Goal: Task Accomplishment & Management: Use online tool/utility

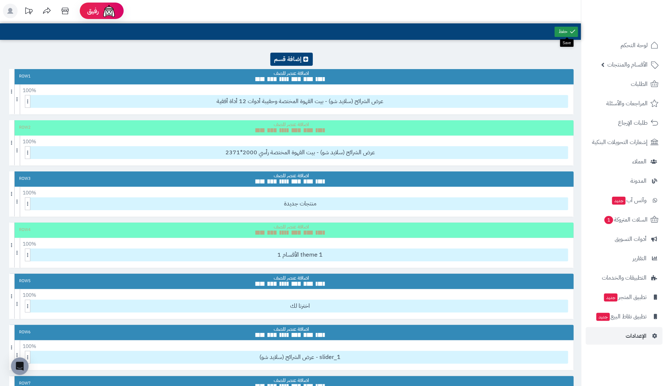
click at [568, 32] on link at bounding box center [566, 32] width 23 height 10
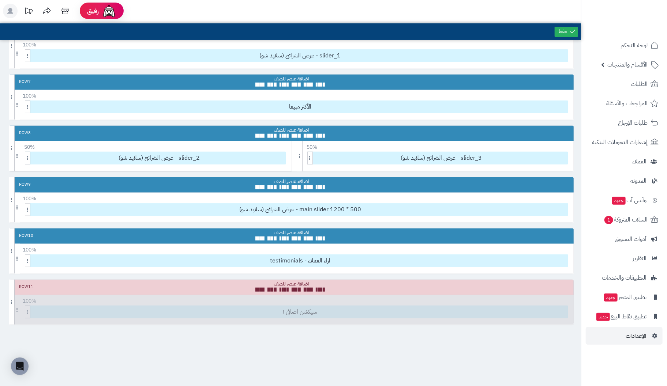
scroll to position [285, 0]
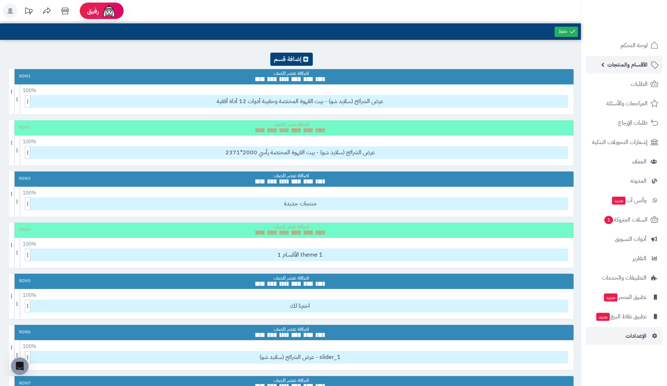
click at [630, 63] on span "الأقسام والمنتجات" at bounding box center [627, 65] width 40 height 10
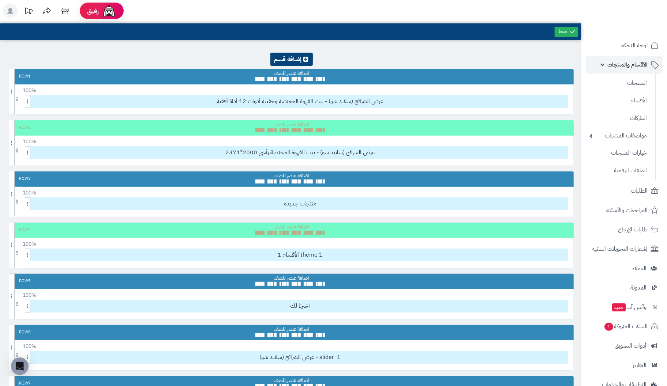
click at [605, 65] on link "الأقسام والمنتجات" at bounding box center [624, 65] width 77 height 18
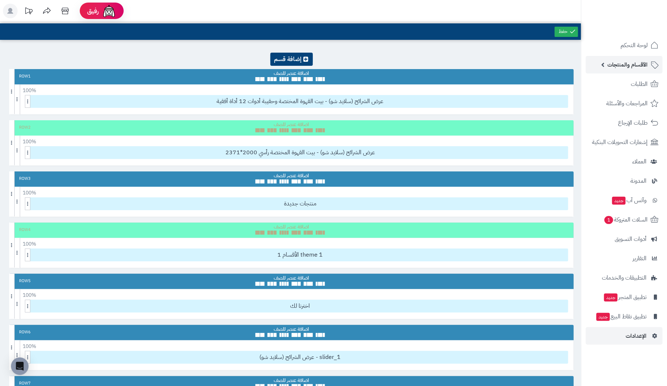
click at [605, 65] on link "الأقسام والمنتجات" at bounding box center [624, 65] width 77 height 18
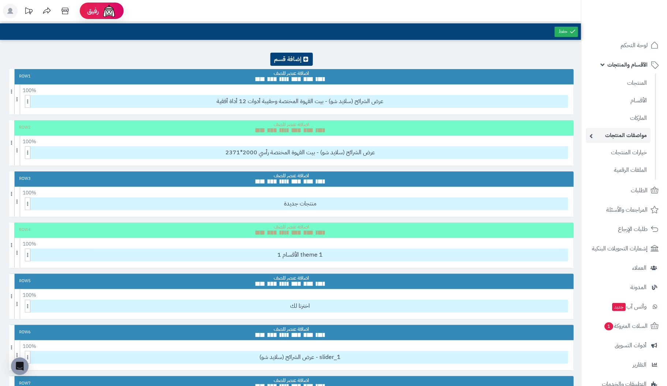
click at [624, 132] on link "مواصفات المنتجات" at bounding box center [618, 135] width 65 height 15
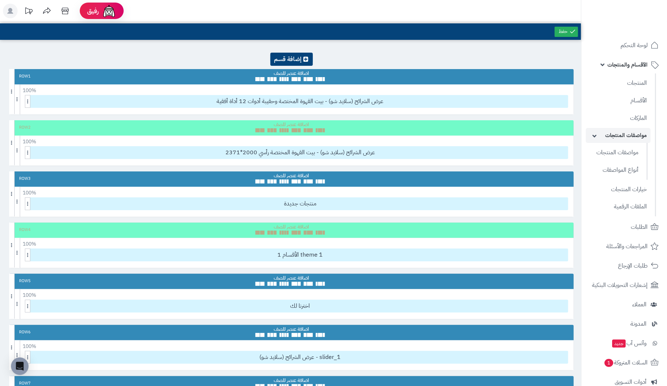
click at [624, 132] on link "مواصفات المنتجات" at bounding box center [618, 135] width 65 height 15
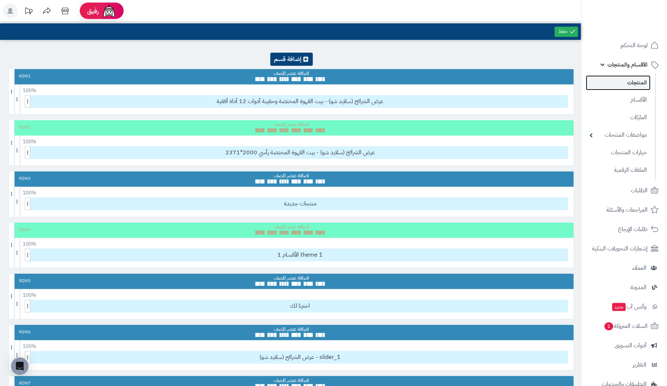
click at [642, 82] on link "المنتجات" at bounding box center [618, 82] width 65 height 15
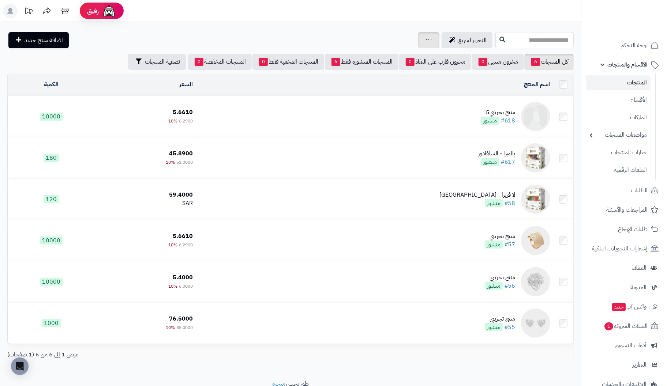
click at [426, 39] on icon at bounding box center [429, 39] width 6 height 5
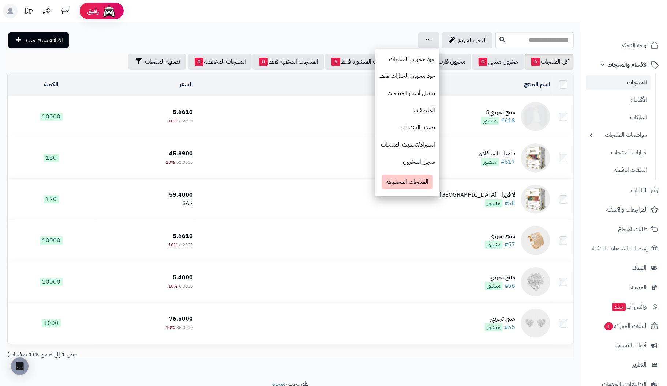
click at [354, 16] on header "رفيق ! الطلبات معالجة مكتمل إرجاع المنتجات العملاء المتواجدون الان 1 عملاء منتظ…" at bounding box center [333, 11] width 667 height 22
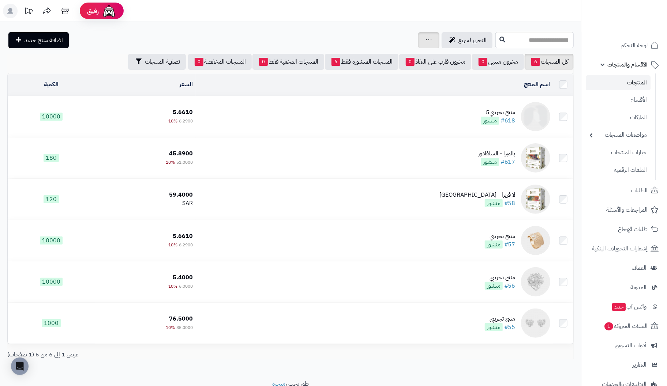
click at [426, 37] on icon at bounding box center [429, 39] width 6 height 5
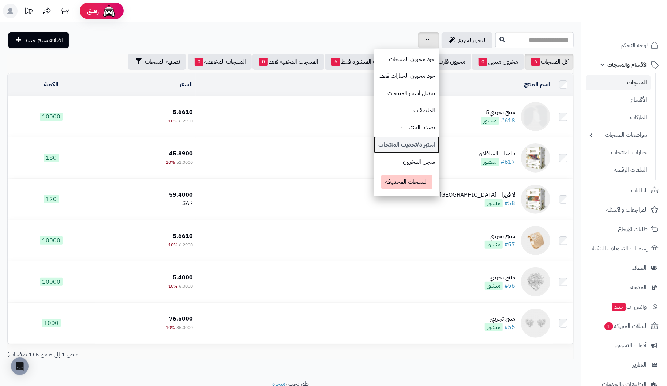
click at [380, 145] on link "استيراد/تحديث المنتجات" at bounding box center [406, 144] width 65 height 17
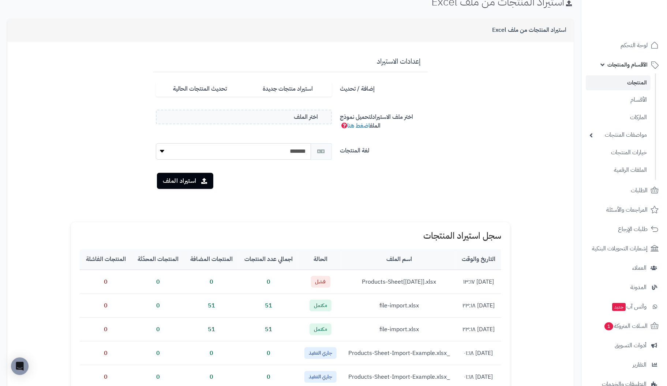
scroll to position [37, 0]
click at [361, 124] on link "اضغط هنا" at bounding box center [359, 125] width 23 height 9
click at [187, 180] on button "استيراد الملف" at bounding box center [185, 180] width 56 height 16
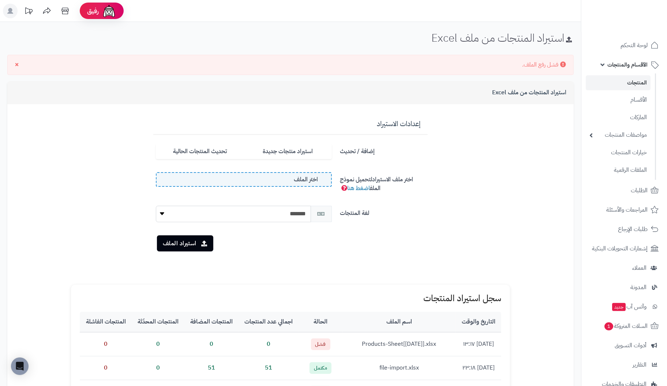
click at [308, 178] on span "اختر الملف" at bounding box center [306, 180] width 24 height 8
click at [0, 0] on input "اختر الملف" at bounding box center [0, 0] width 0 height 0
click at [181, 244] on button "استيراد الملف" at bounding box center [185, 243] width 56 height 16
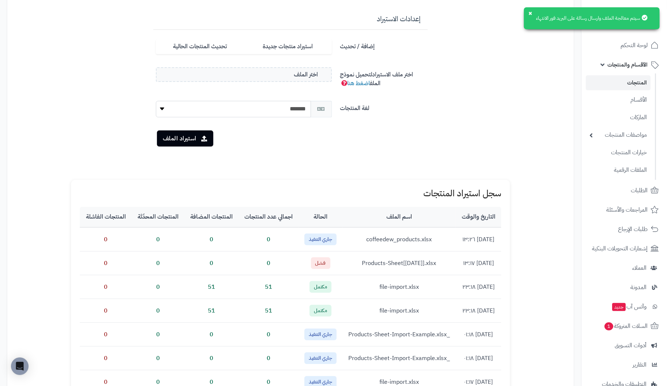
scroll to position [109, 0]
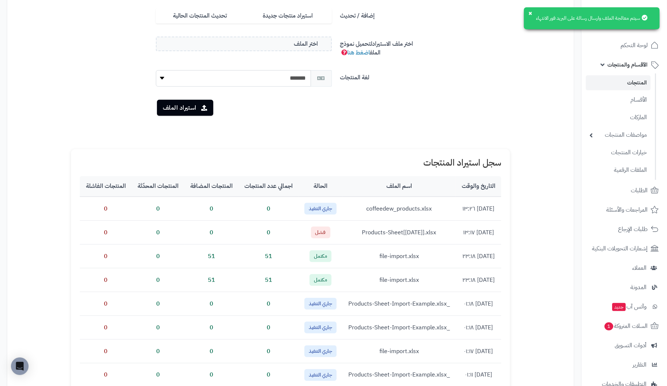
click at [474, 108] on form "**********" at bounding box center [290, 56] width 555 height 164
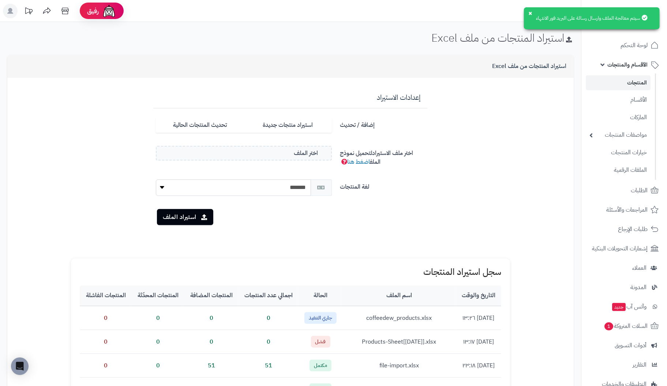
scroll to position [0, 0]
click at [642, 81] on link "المنتجات" at bounding box center [618, 82] width 65 height 15
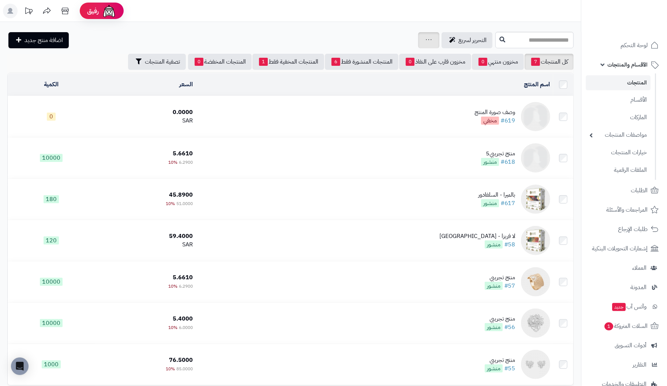
click at [418, 41] on div "جرد مخزون المنتجات جرد مخزون الخيارات فقط تعديل أسعار المنتجات الملصقات تصدير ا…" at bounding box center [428, 40] width 21 height 16
click at [426, 40] on icon at bounding box center [429, 39] width 6 height 5
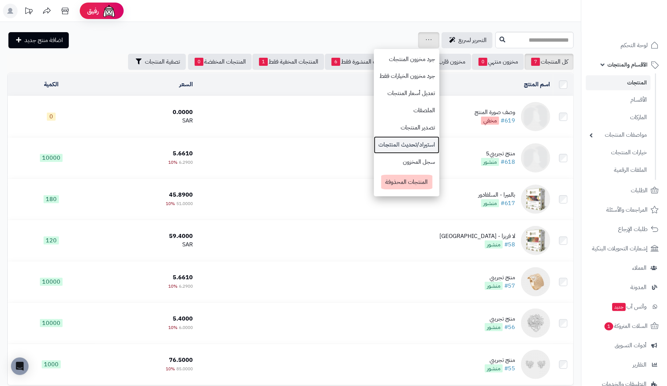
click at [374, 143] on link "استيراد/تحديث المنتجات" at bounding box center [406, 144] width 65 height 17
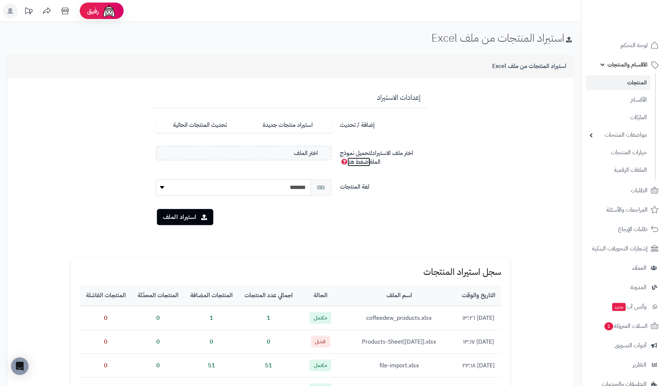
click at [360, 161] on link "اضغط هنا" at bounding box center [359, 162] width 23 height 9
